Goal: Find specific page/section: Find specific page/section

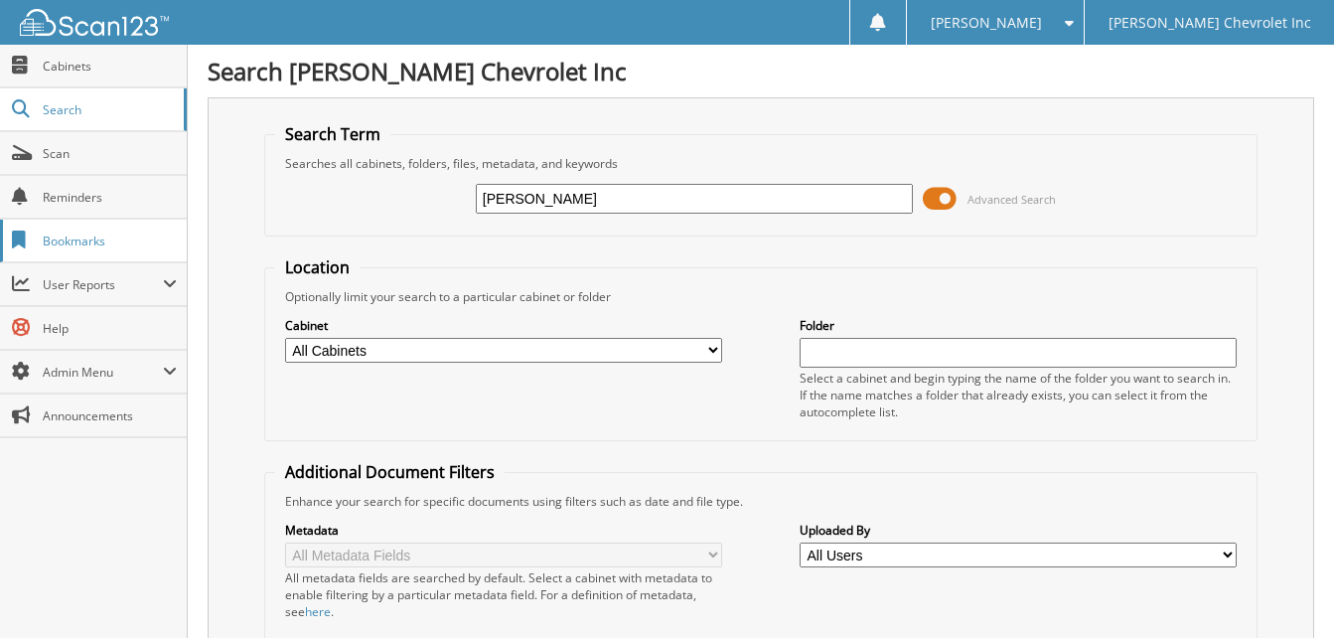
drag, startPoint x: 183, startPoint y: 248, endPoint x: 117, endPoint y: 260, distance: 66.6
type input "a"
type input "[PERSON_NAME]"
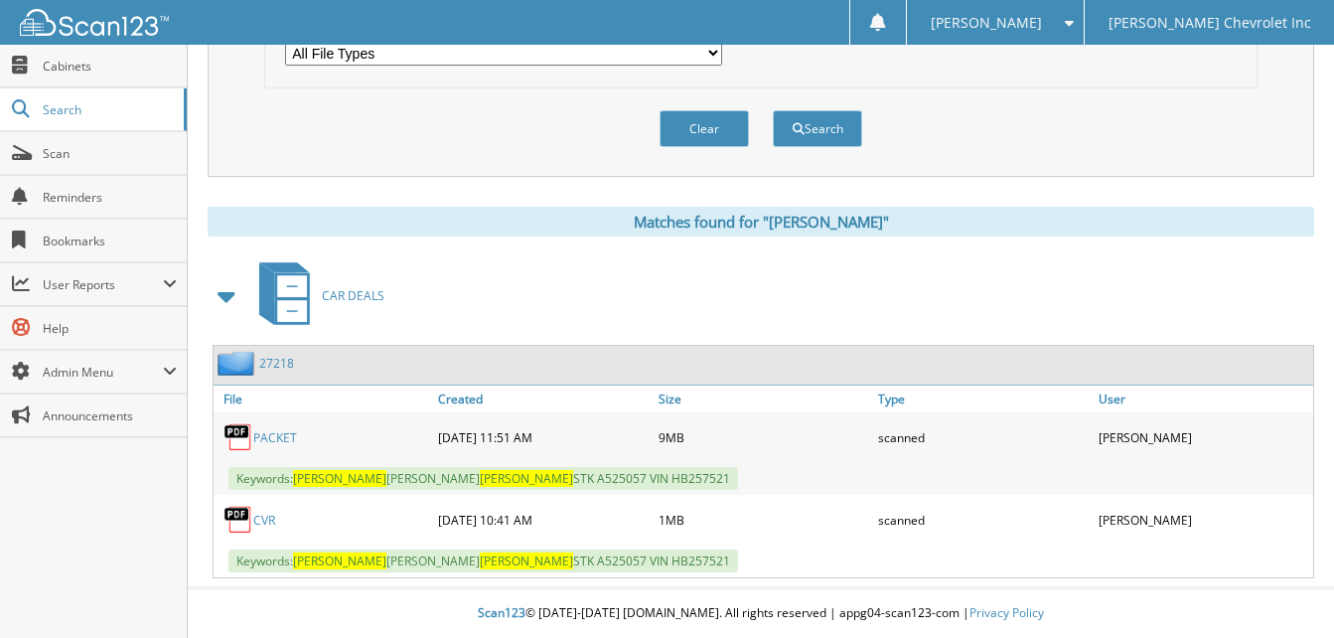
scroll to position [699, 0]
click at [276, 434] on link "PACKET" at bounding box center [275, 437] width 44 height 17
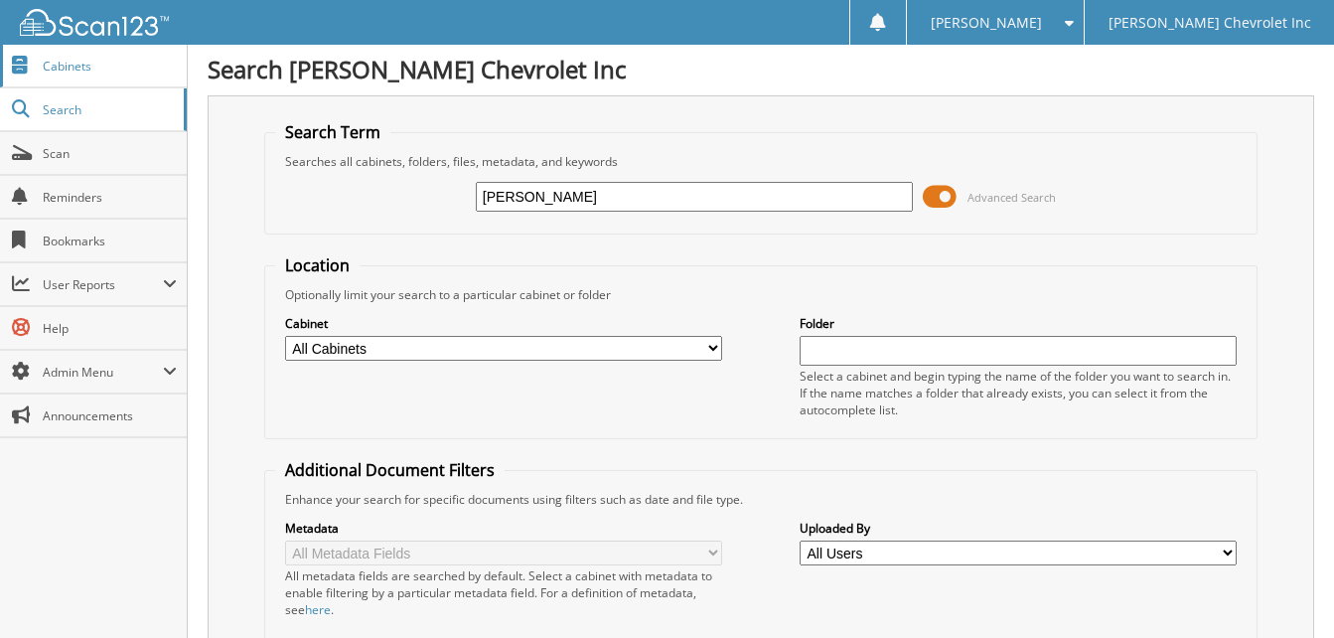
scroll to position [0, 0]
